Goal: Task Accomplishment & Management: Use online tool/utility

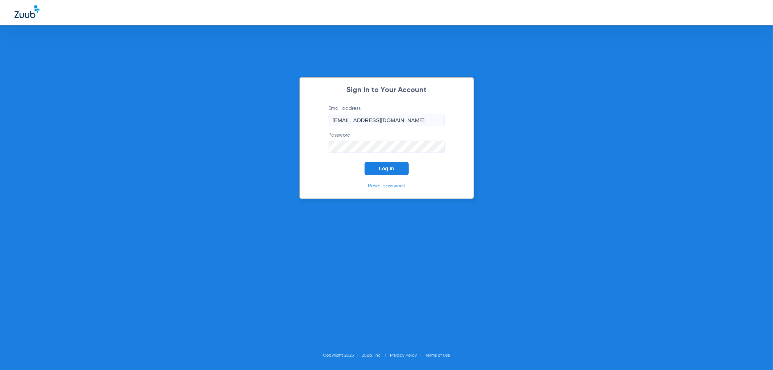
click at [378, 166] on button "Log In" at bounding box center [386, 168] width 44 height 13
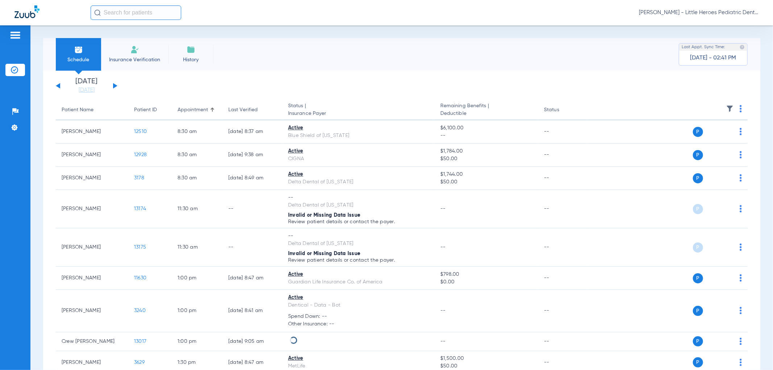
click at [114, 88] on div "[DATE] [DATE] [DATE] [DATE] [DATE] [DATE] [DATE] [DATE] [DATE] [DATE] [DATE] [D…" at bounding box center [87, 86] width 62 height 16
click at [113, 85] on button at bounding box center [115, 85] width 4 height 5
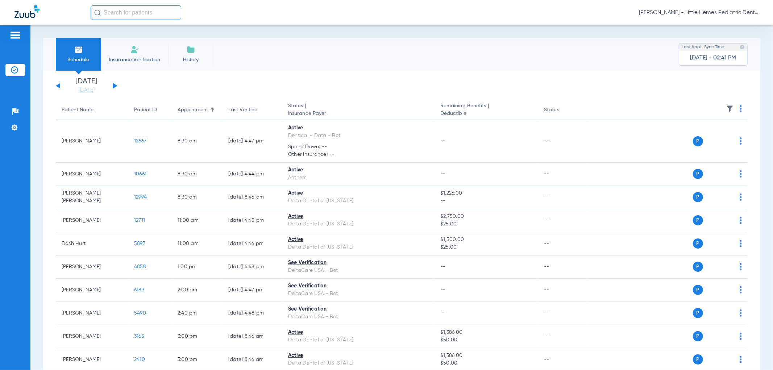
click at [113, 86] on button at bounding box center [115, 85] width 4 height 5
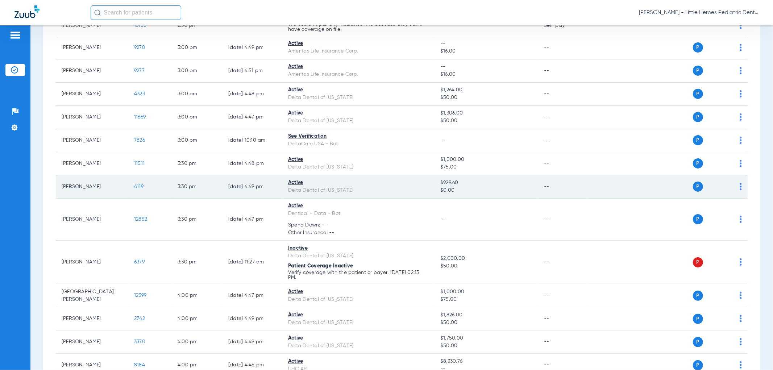
scroll to position [579, 0]
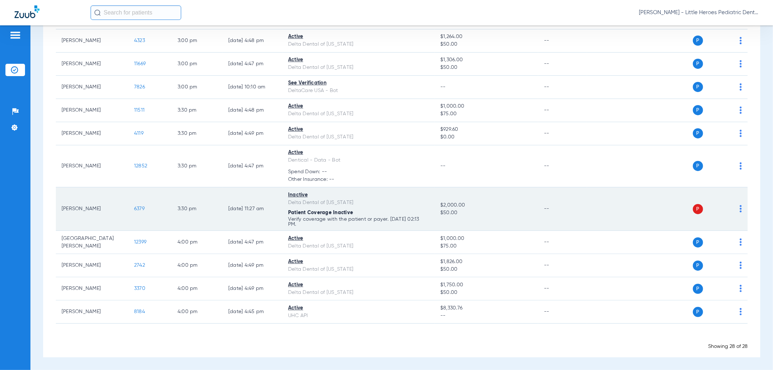
click at [139, 208] on span "6379" at bounding box center [139, 208] width 11 height 5
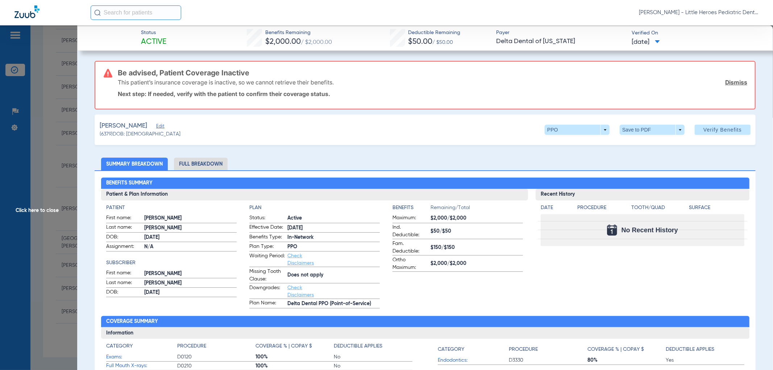
click at [30, 197] on span "Click here to close" at bounding box center [38, 210] width 77 height 370
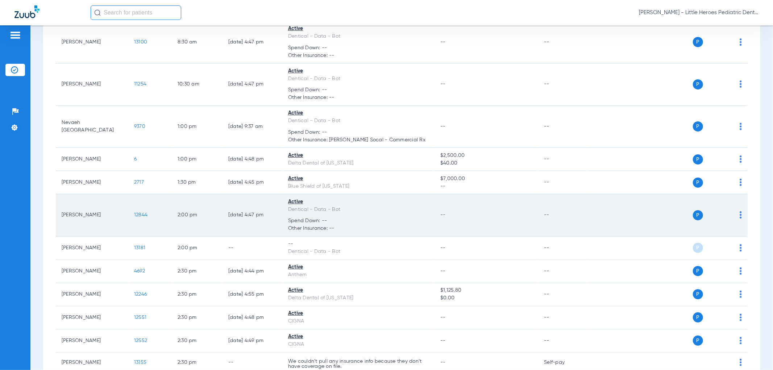
scroll to position [201, 0]
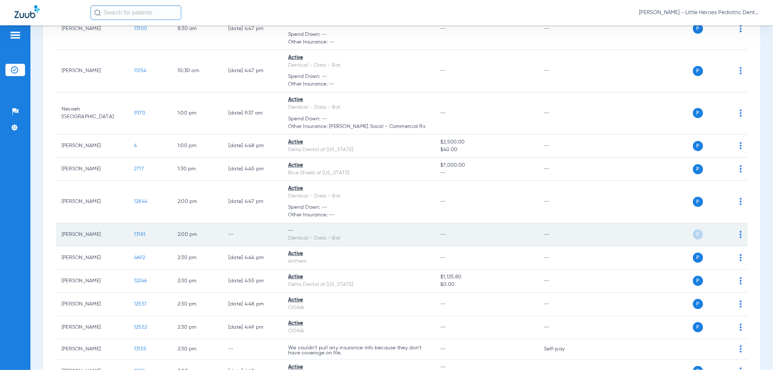
click at [739, 236] on img at bounding box center [740, 234] width 2 height 7
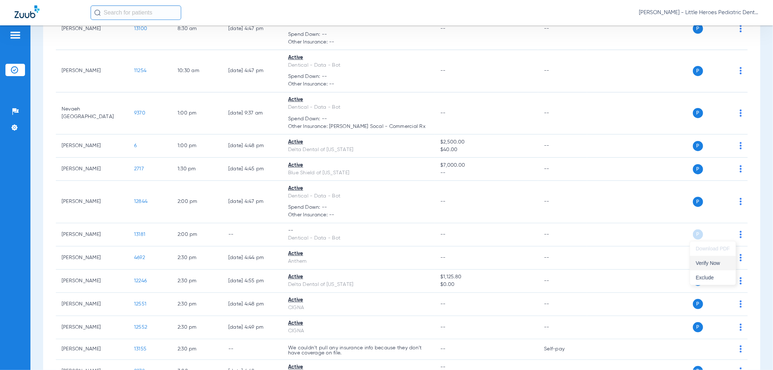
click at [718, 262] on span "Verify Now" at bounding box center [713, 262] width 34 height 5
